Goal: Book appointment/travel/reservation

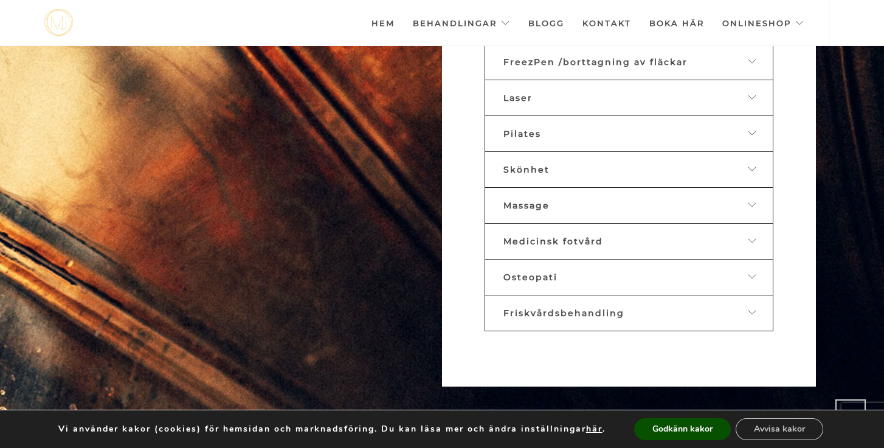
scroll to position [735, 0]
click at [753, 134] on icon at bounding box center [753, 132] width 10 height 9
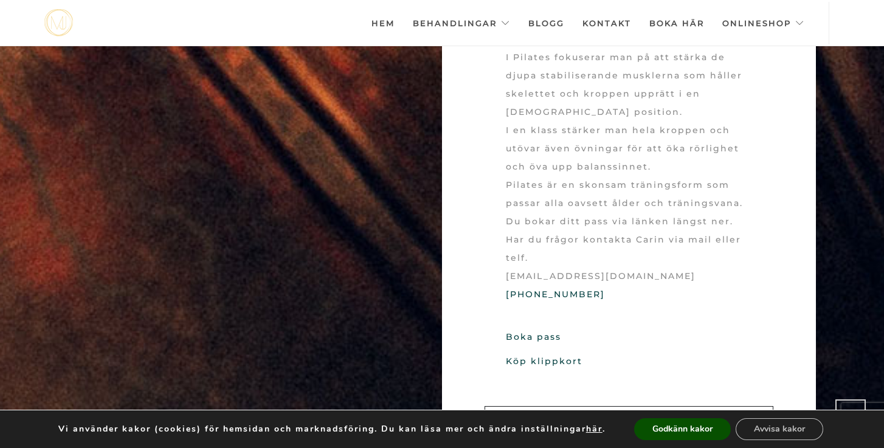
scroll to position [918, 0]
click at [554, 366] on link "Köp klippkort" at bounding box center [544, 363] width 77 height 11
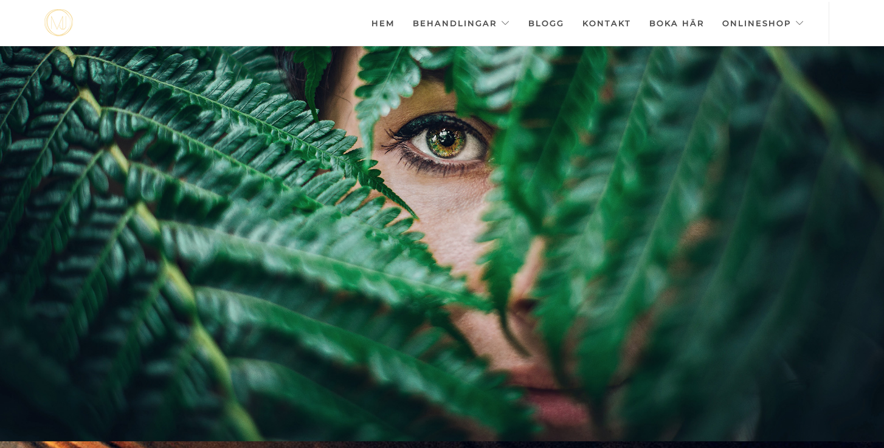
scroll to position [8, 0]
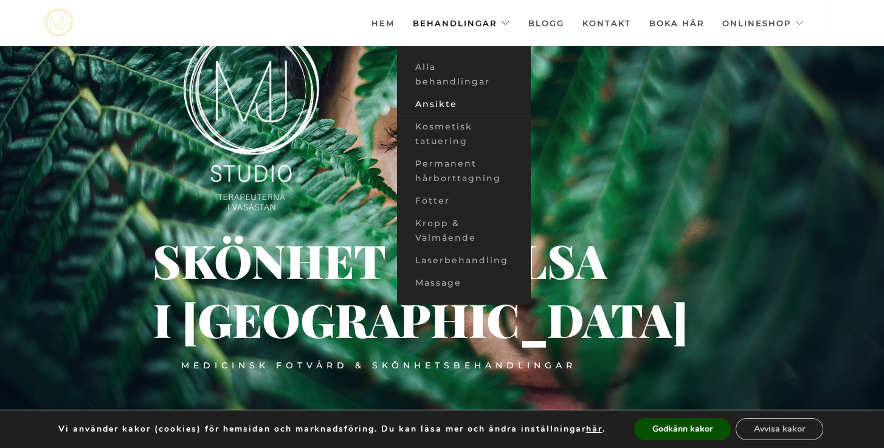
click at [454, 103] on link "Ansikte" at bounding box center [464, 104] width 134 height 23
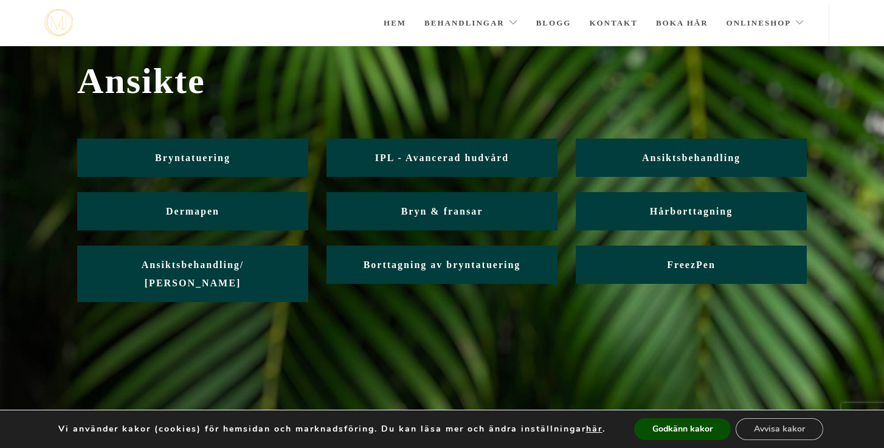
scroll to position [35, 0]
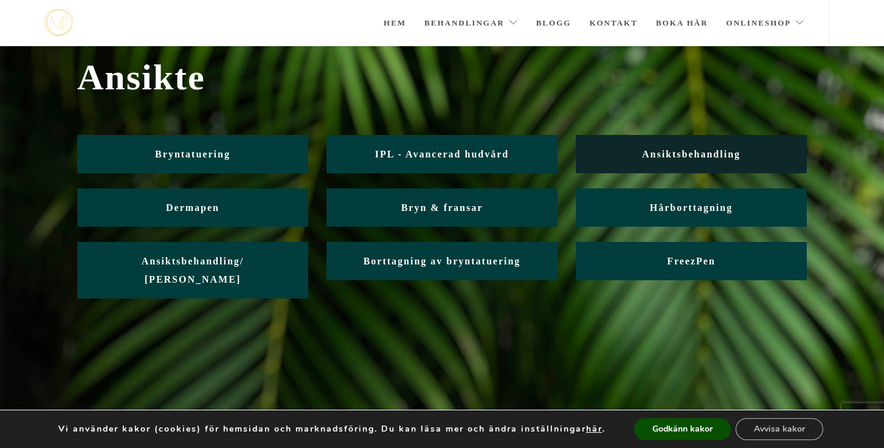
click at [719, 154] on span "Ansiktsbehandling" at bounding box center [691, 154] width 99 height 10
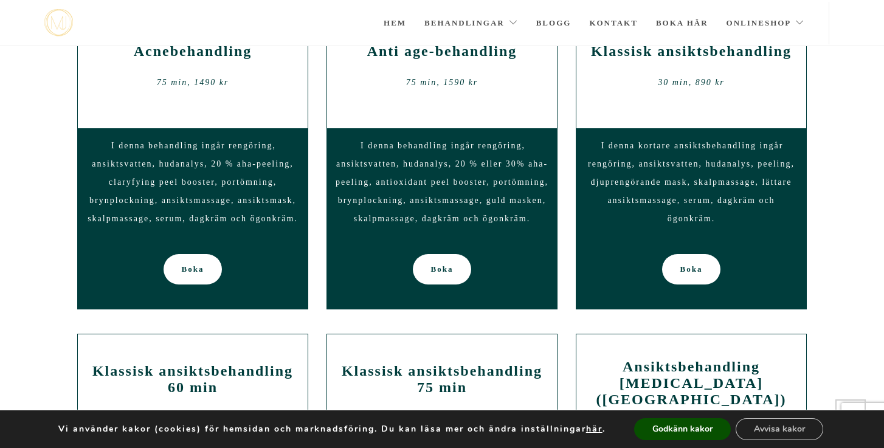
scroll to position [701, 0]
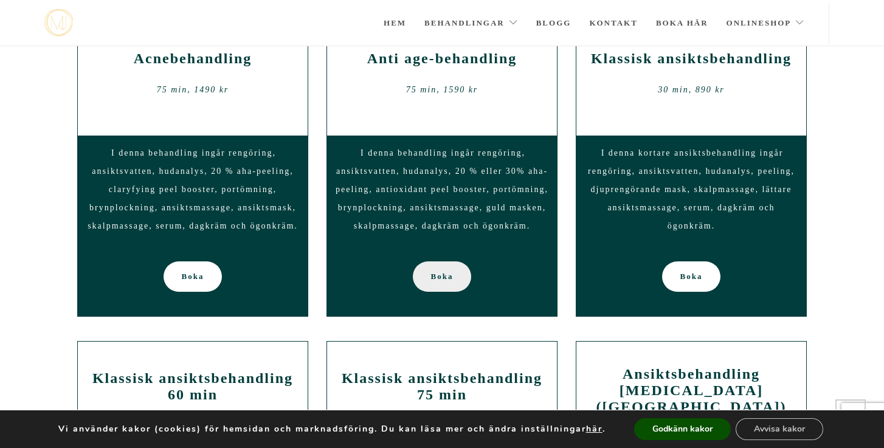
click at [451, 285] on span "Boka" at bounding box center [442, 277] width 23 height 30
